Goal: Find specific page/section: Find specific page/section

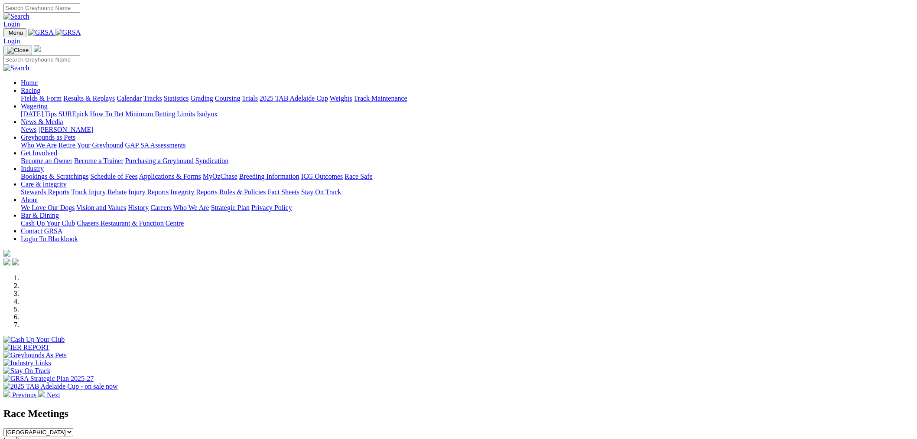
click at [44, 165] on link "Industry" at bounding box center [32, 168] width 23 height 7
drag, startPoint x: 402, startPoint y: 61, endPoint x: 342, endPoint y: 198, distance: 150.0
click at [201, 173] on link "Applications & Forms" at bounding box center [170, 176] width 62 height 7
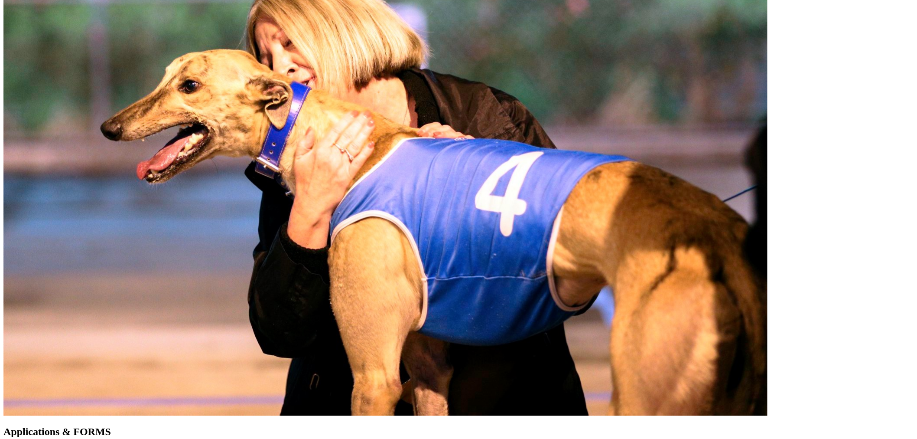
scroll to position [530, 0]
